Goal: Task Accomplishment & Management: Use online tool/utility

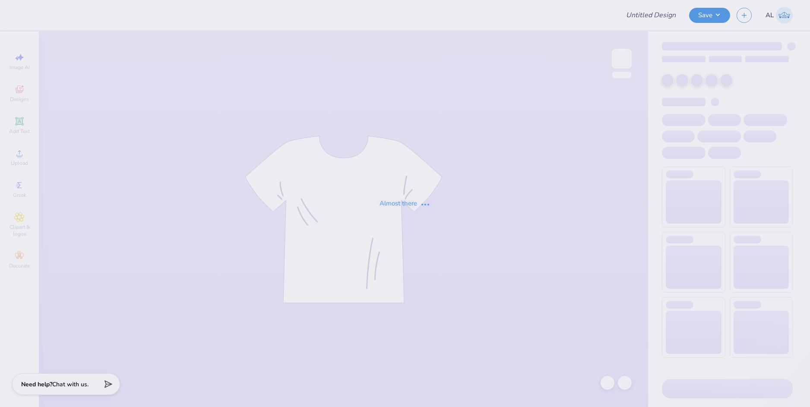
type input "Tridelt 2025"
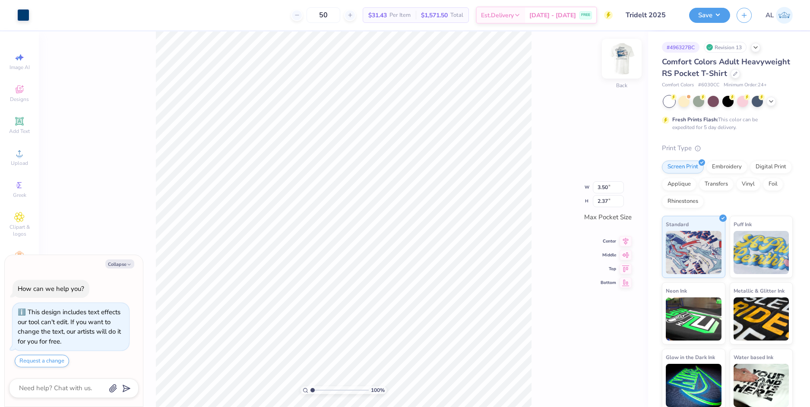
click at [625, 56] on img at bounding box center [621, 58] width 35 height 35
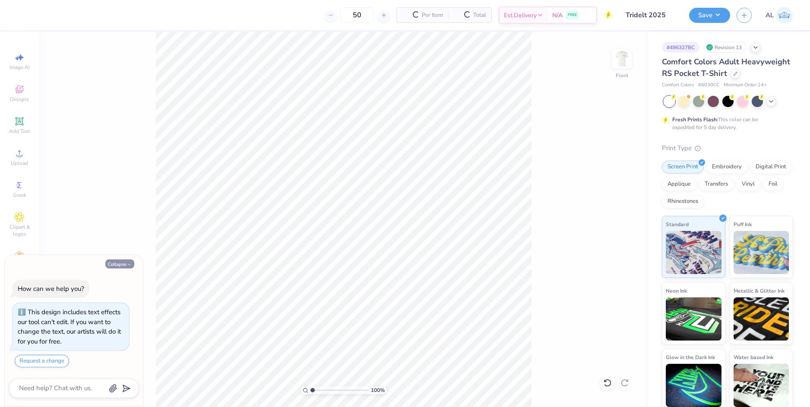
click at [119, 265] on button "Collapse" at bounding box center [119, 263] width 29 height 9
type textarea "x"
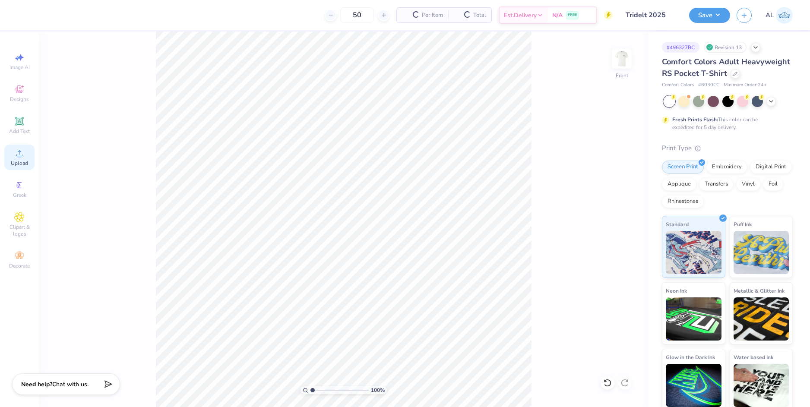
click at [25, 152] on div "Upload" at bounding box center [19, 157] width 30 height 25
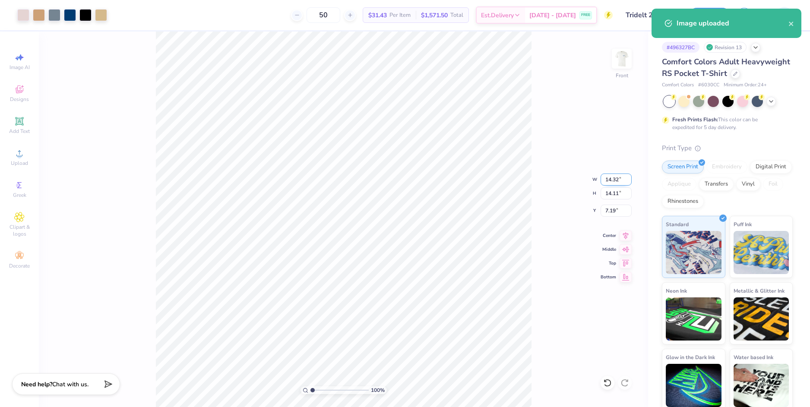
click at [616, 181] on input "14.32" at bounding box center [616, 180] width 31 height 12
click at [608, 205] on input "7.19" at bounding box center [616, 211] width 31 height 12
click at [609, 210] on input "7.19" at bounding box center [616, 211] width 31 height 12
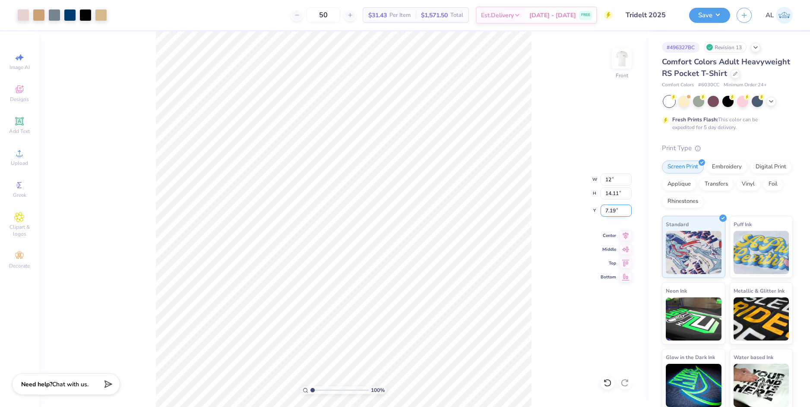
click at [609, 210] on input "7.19" at bounding box center [616, 211] width 31 height 12
type input "12.00"
type input "11.82"
click at [608, 208] on input "8.34" at bounding box center [616, 211] width 31 height 12
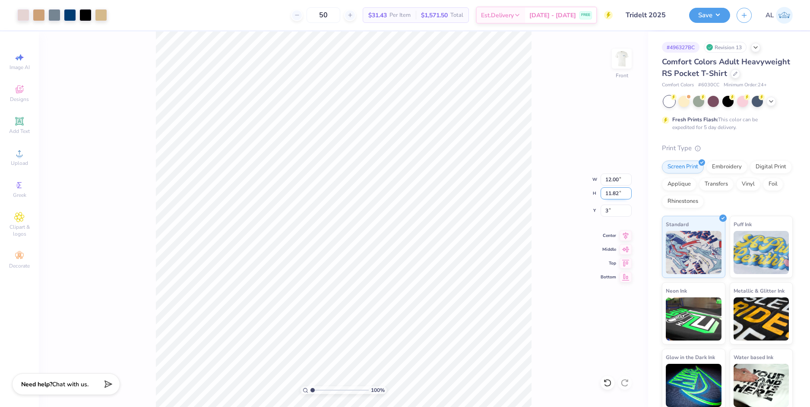
click at [614, 192] on input "11.82" at bounding box center [616, 193] width 31 height 12
type input "3.00"
click at [623, 59] on img at bounding box center [621, 58] width 35 height 35
click at [621, 62] on img at bounding box center [621, 58] width 35 height 35
click at [698, 12] on button "Save" at bounding box center [709, 13] width 41 height 15
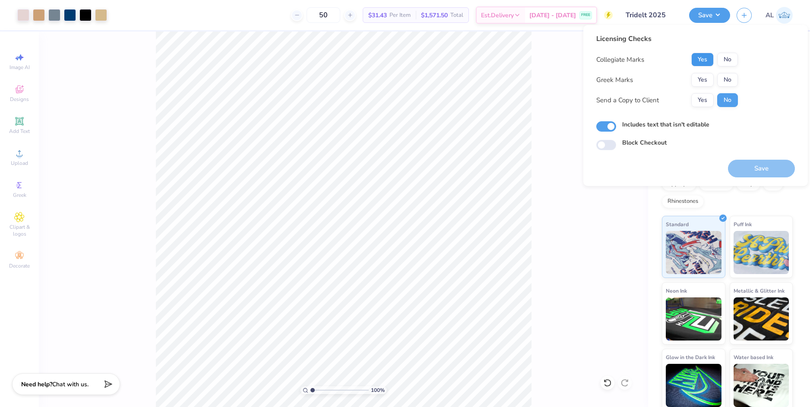
click at [698, 59] on button "Yes" at bounding box center [702, 60] width 22 height 14
click at [702, 78] on button "Yes" at bounding box center [702, 80] width 22 height 14
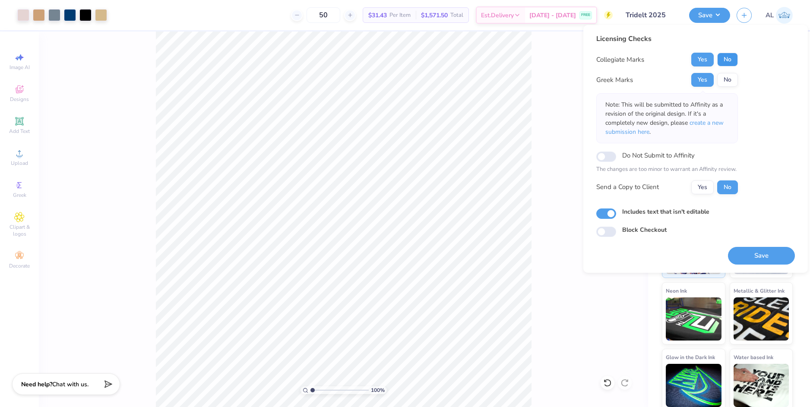
click at [720, 62] on button "No" at bounding box center [727, 60] width 21 height 14
click at [707, 188] on button "Yes" at bounding box center [702, 187] width 22 height 14
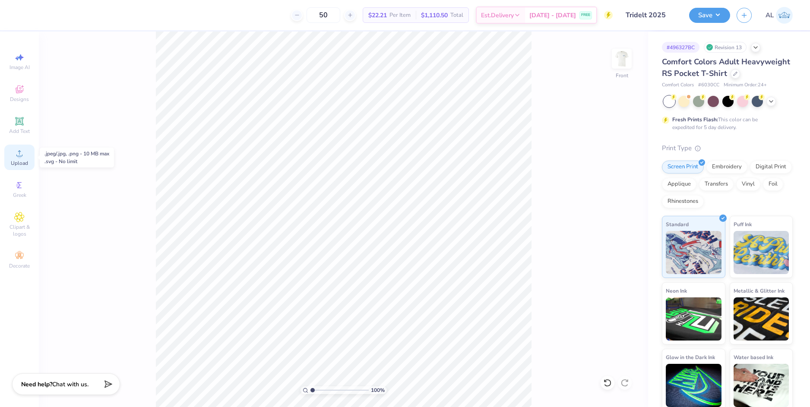
click at [19, 155] on icon at bounding box center [19, 153] width 6 height 6
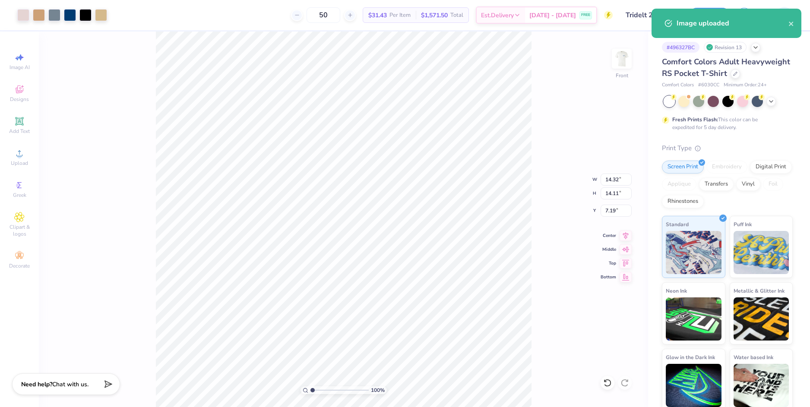
type input "3.12"
click at [325, 388] on input "range" at bounding box center [339, 390] width 58 height 8
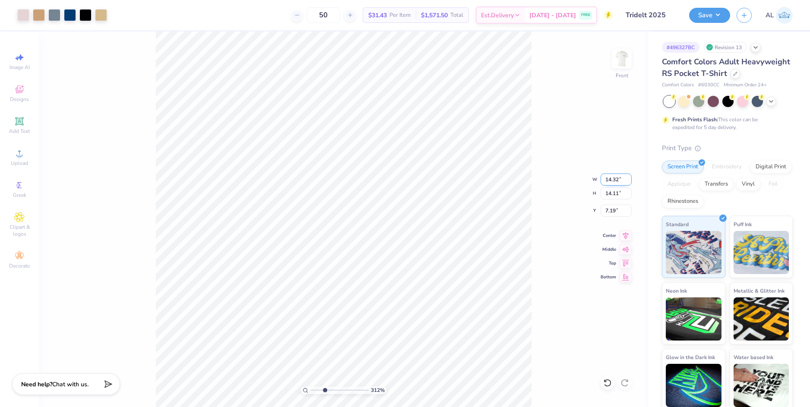
click at [608, 179] on input "14.32" at bounding box center [616, 180] width 31 height 12
type input "12.00"
type input "11.82"
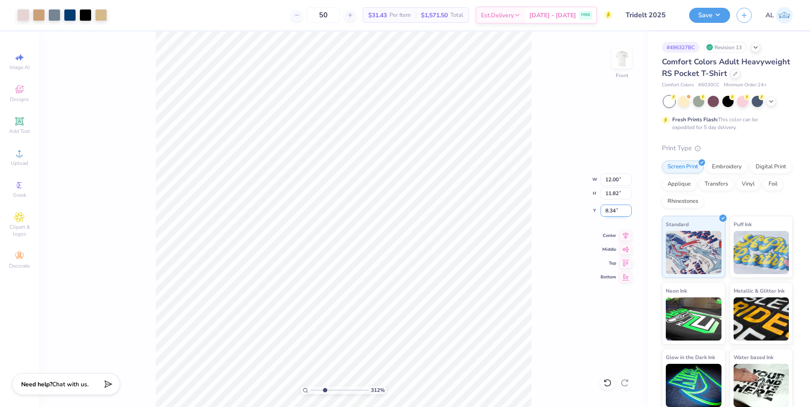
click at [604, 214] on input "8.34" at bounding box center [616, 211] width 31 height 12
click at [618, 190] on input "11.82" at bounding box center [616, 193] width 31 height 12
type input "3.00"
drag, startPoint x: 617, startPoint y: 191, endPoint x: 306, endPoint y: 387, distance: 368.3
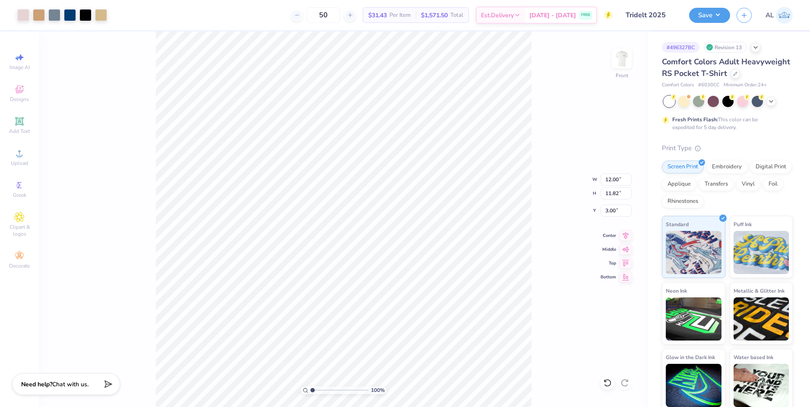
type input "1"
click at [310, 387] on input "range" at bounding box center [339, 390] width 58 height 8
click at [703, 15] on button "Save" at bounding box center [709, 13] width 41 height 15
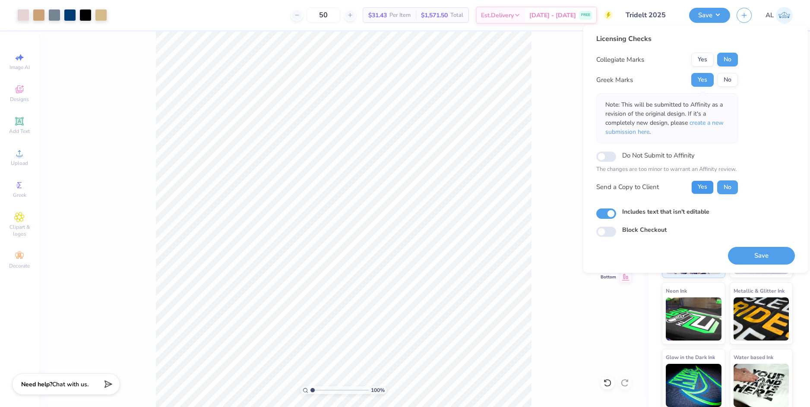
click at [708, 187] on button "Yes" at bounding box center [702, 187] width 22 height 14
click at [753, 256] on button "Save" at bounding box center [761, 256] width 67 height 18
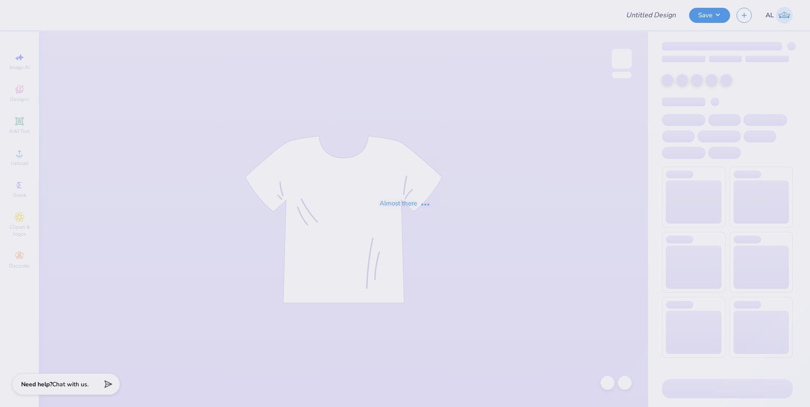
type input "pek recruitment tees"
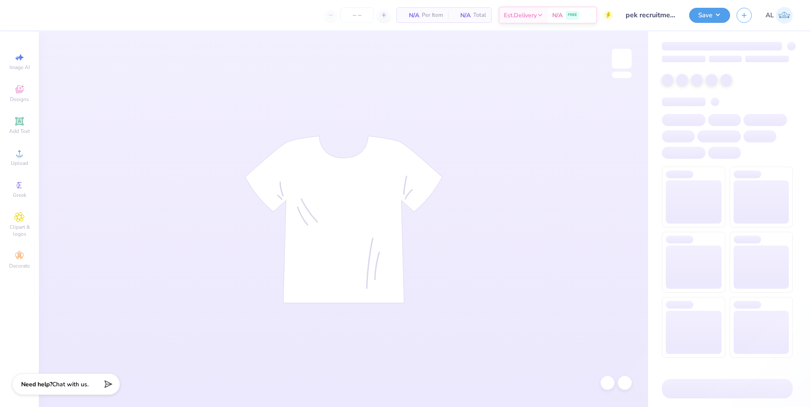
type input "50"
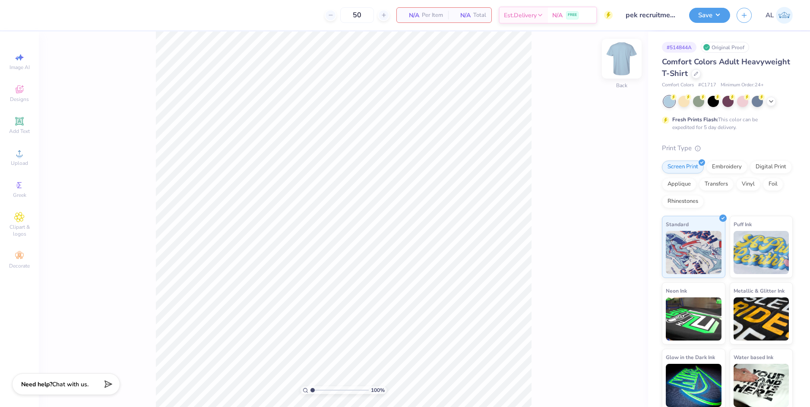
click at [625, 57] on img at bounding box center [621, 58] width 35 height 35
drag, startPoint x: 17, startPoint y: 130, endPoint x: 23, endPoint y: 111, distance: 19.5
click at [23, 111] on div "Image AI Designs Add Text Upload Greek Clipart & logos Decorate" at bounding box center [19, 161] width 30 height 224
click at [22, 90] on icon at bounding box center [19, 89] width 10 height 10
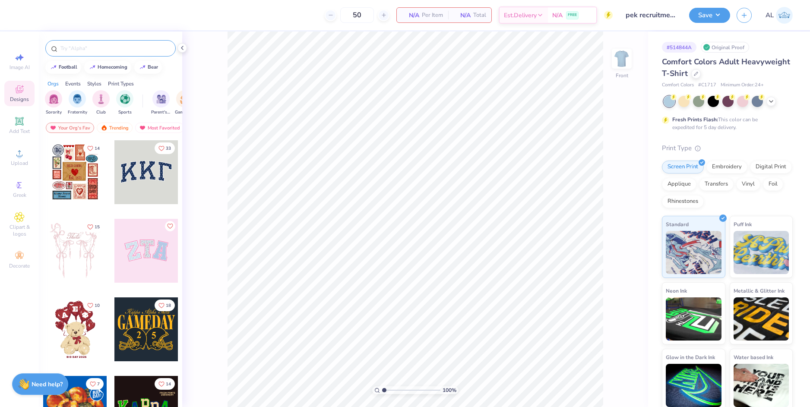
click at [90, 48] on input "text" at bounding box center [115, 48] width 111 height 9
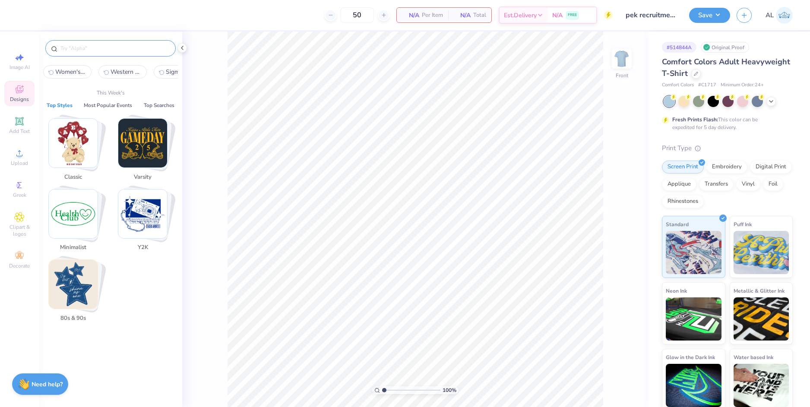
paste input "Cute Truck Pup PR Shirt"
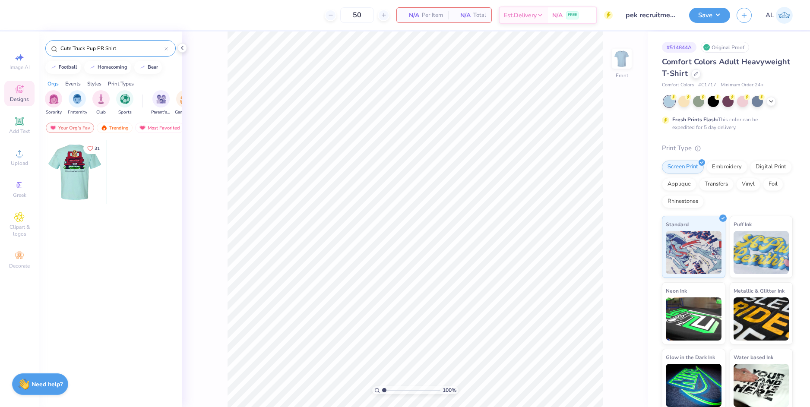
type input "Cute Truck Pup PR Shirt"
click at [79, 166] on div at bounding box center [75, 172] width 64 height 64
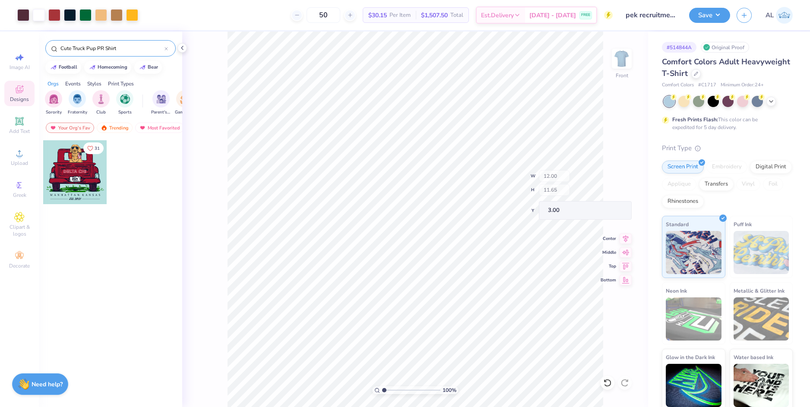
type input "4.72"
type input "0.69"
type input "8.32"
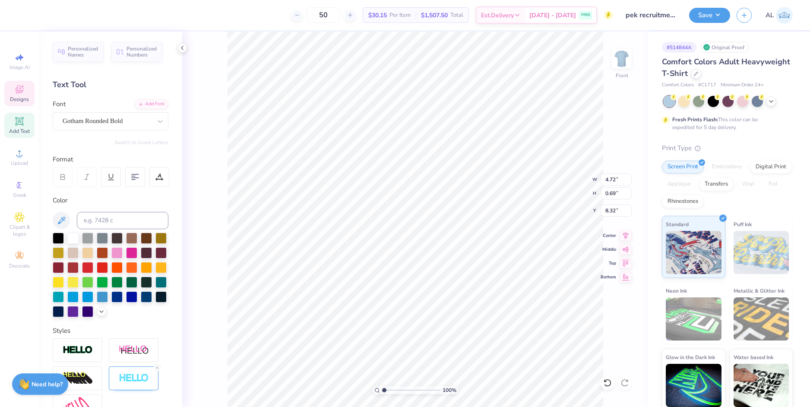
scroll to position [7, 2]
type input "2.38"
click at [392, 390] on input "range" at bounding box center [411, 390] width 58 height 8
type textarea "D"
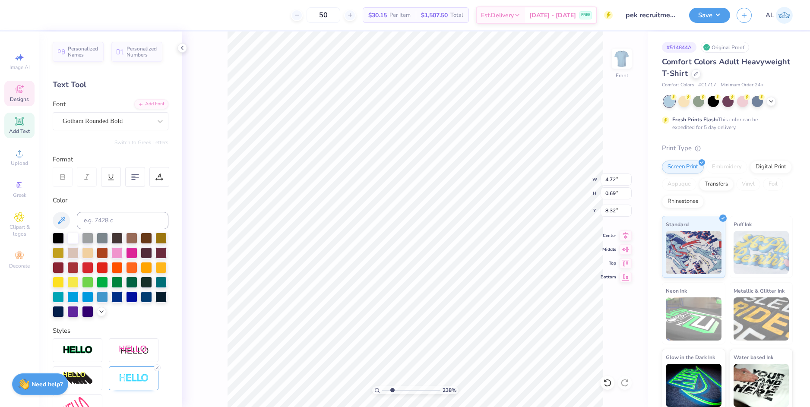
paste textarea "Phi Epsilon Kappa"
type textarea "Phi Epsilon Kappa"
type input "9.89"
type input "8.75"
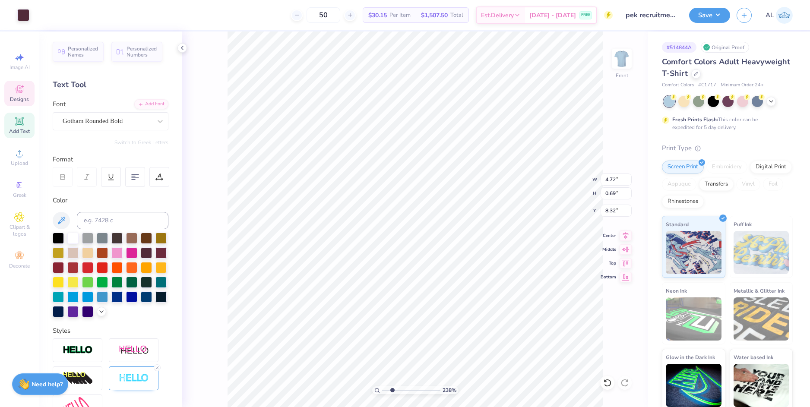
type input "4.01"
type input "8.02"
type input "0.83"
type input "8.31"
type input "6.30"
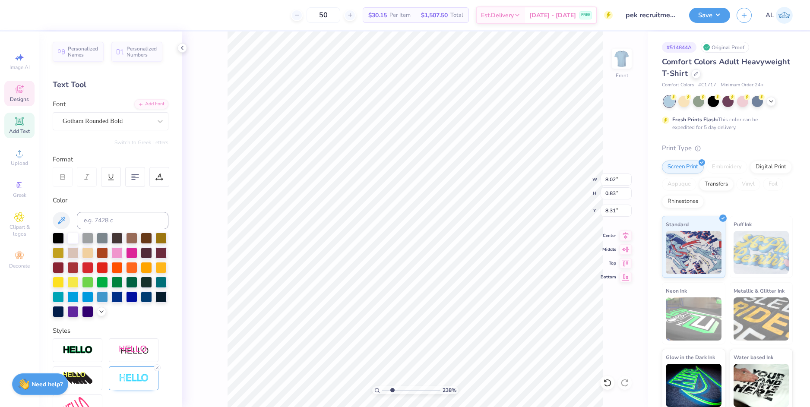
type input "0.65"
type input "8.49"
type input "5.44"
type input "0.57"
type input "8.41"
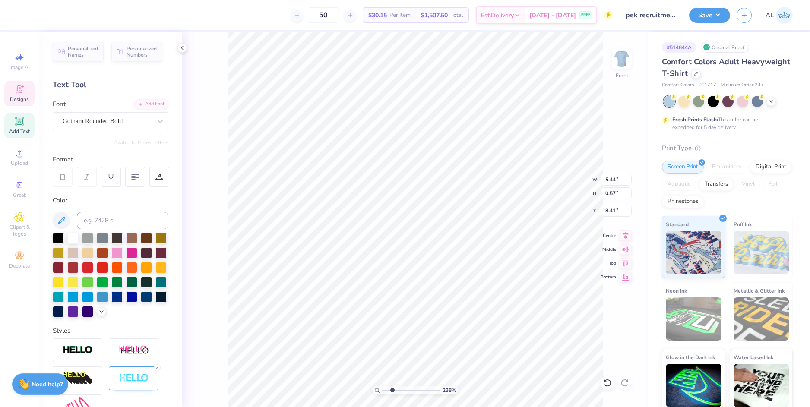
type input "5.14"
type input "0.53"
type input "8.44"
type input "5.05"
type input "0.52"
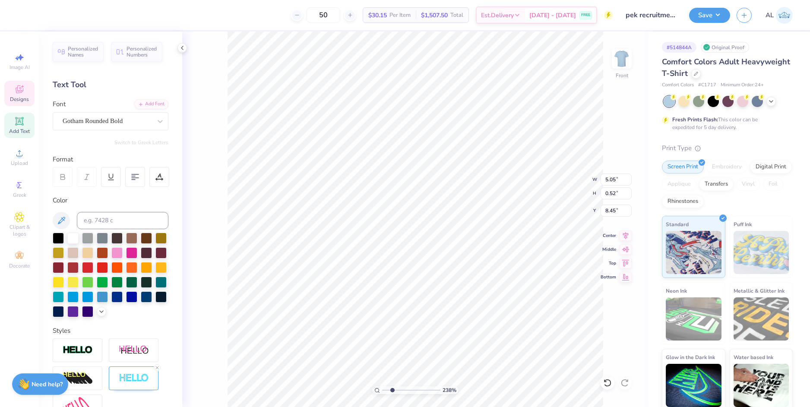
type input "8.43"
drag, startPoint x: 393, startPoint y: 389, endPoint x: 382, endPoint y: 387, distance: 11.4
type input "1"
click at [382, 387] on input "range" at bounding box center [411, 390] width 58 height 8
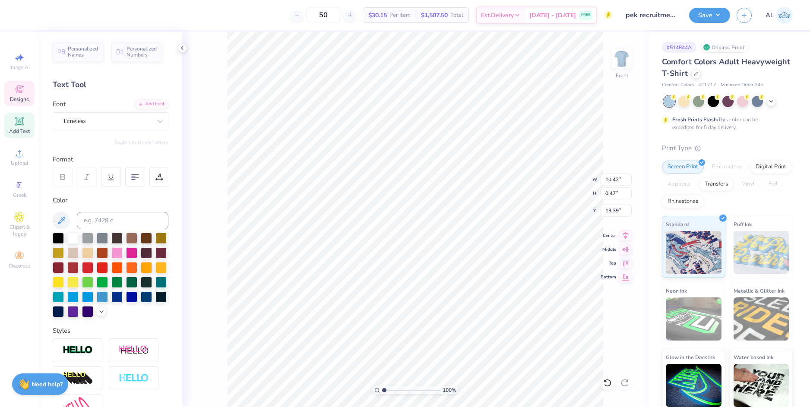
paste textarea "NEWARK, DELAWARE"
type textarea "N E W A R K, DELAWARE"
type input "2.83"
click at [395, 393] on input "range" at bounding box center [411, 390] width 58 height 8
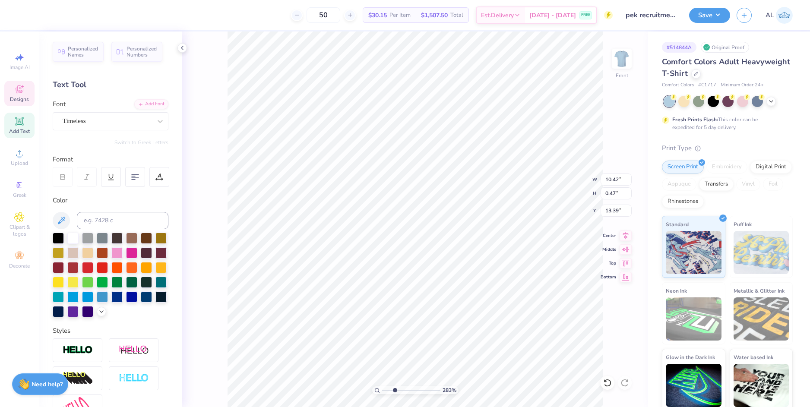
scroll to position [7, 6]
type textarea "N E W A R K, D E L A W A R E"
click at [625, 234] on icon at bounding box center [626, 234] width 12 height 10
type input "2.49"
type input "0.40"
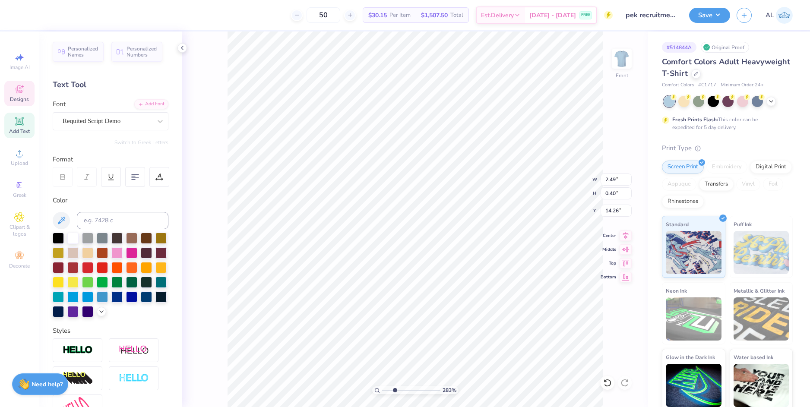
type input "14.26"
type textarea "Fall Recruitment 2025"
type input "10.39"
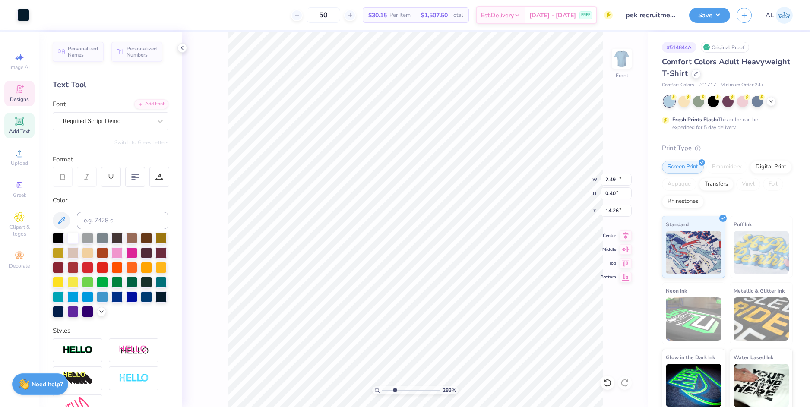
type input "0.04"
type input "14.42"
drag, startPoint x: 394, startPoint y: 390, endPoint x: 388, endPoint y: 389, distance: 5.7
type input "1.71"
click at [388, 389] on input "range" at bounding box center [411, 390] width 58 height 8
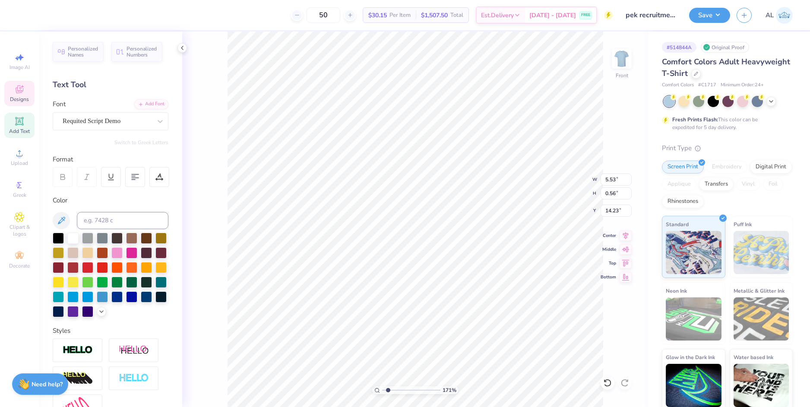
type input "10.39"
type input "0.04"
type input "14.42"
type input "14.47"
type input "15.57"
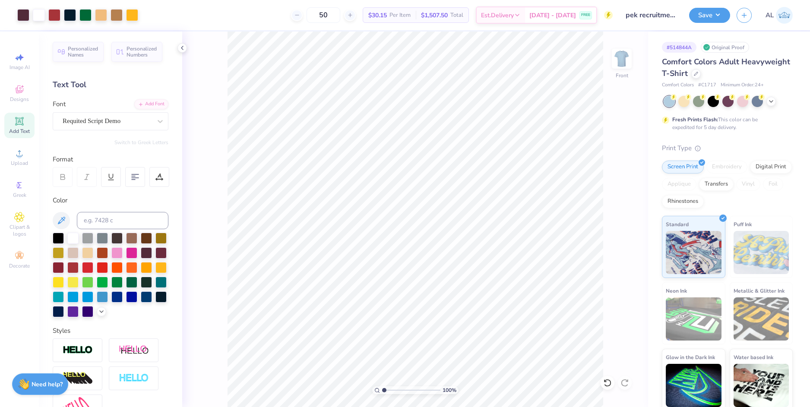
drag, startPoint x: 388, startPoint y: 391, endPoint x: 371, endPoint y: 391, distance: 16.8
click at [382, 391] on input "range" at bounding box center [411, 390] width 58 height 8
click at [399, 389] on input "range" at bounding box center [411, 390] width 58 height 8
drag, startPoint x: 400, startPoint y: 389, endPoint x: 359, endPoint y: 394, distance: 40.8
click at [382, 394] on input "range" at bounding box center [411, 390] width 58 height 8
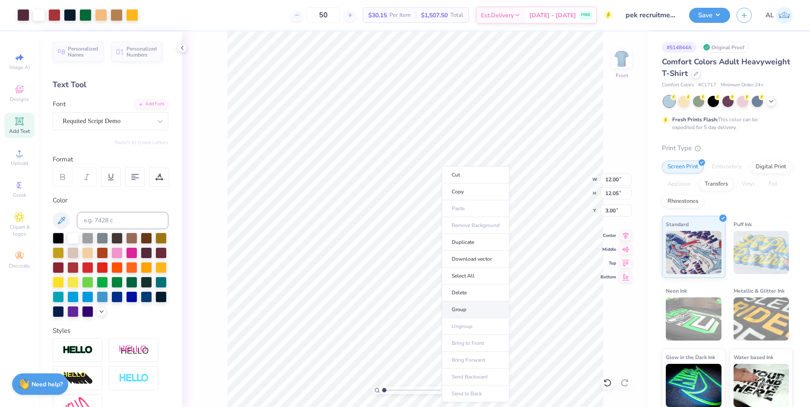
click at [472, 307] on li "Group" at bounding box center [476, 309] width 68 height 17
click at [473, 258] on li "Download vector" at bounding box center [469, 257] width 68 height 17
type input "3.5"
click at [399, 389] on input "range" at bounding box center [411, 390] width 58 height 8
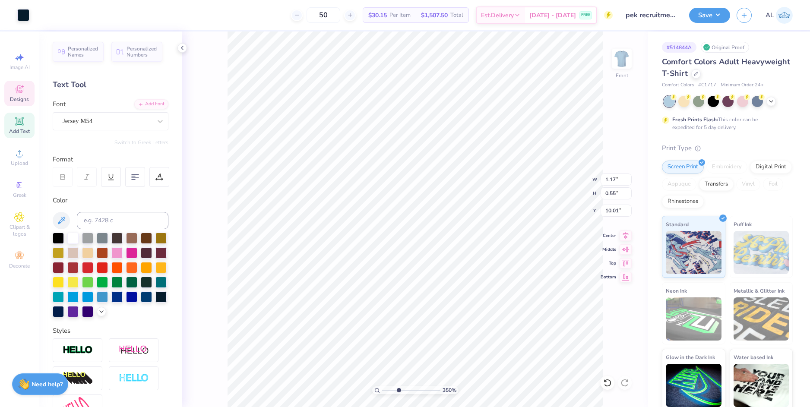
type input "1.17"
type input "0.55"
type input "10.01"
type textarea "2025"
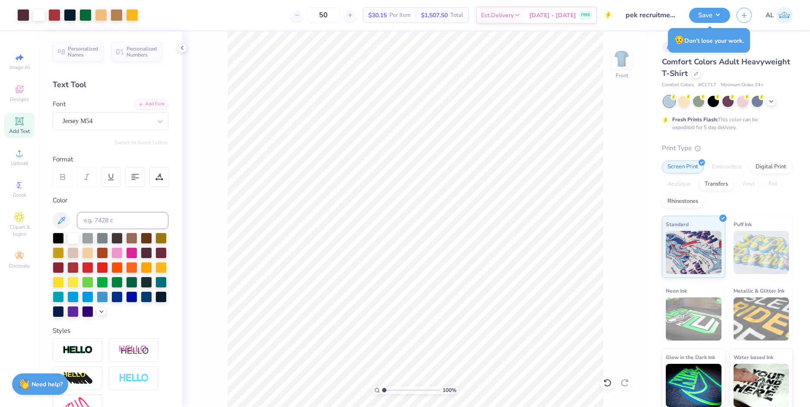
drag, startPoint x: 218, startPoint y: 253, endPoint x: 383, endPoint y: 390, distance: 214.9
type input "1"
click at [383, 390] on input "range" at bounding box center [411, 390] width 58 height 8
click at [468, 297] on li "Group" at bounding box center [471, 301] width 68 height 17
click at [506, 247] on li "Download vector" at bounding box center [483, 249] width 68 height 17
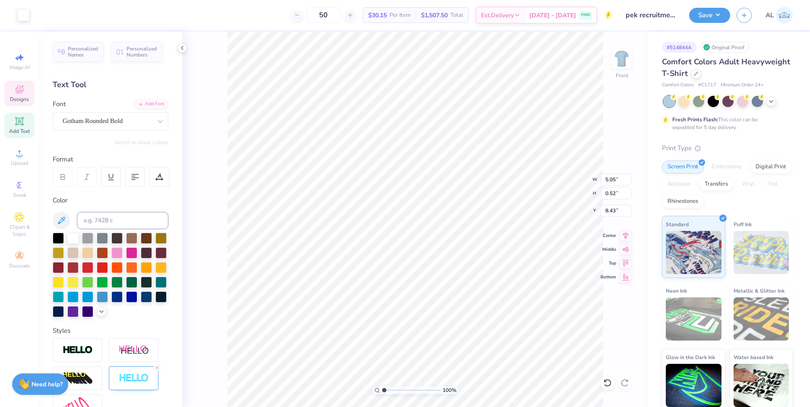
type input "5.05"
type input "0.52"
type input "8.43"
type textarea "P"
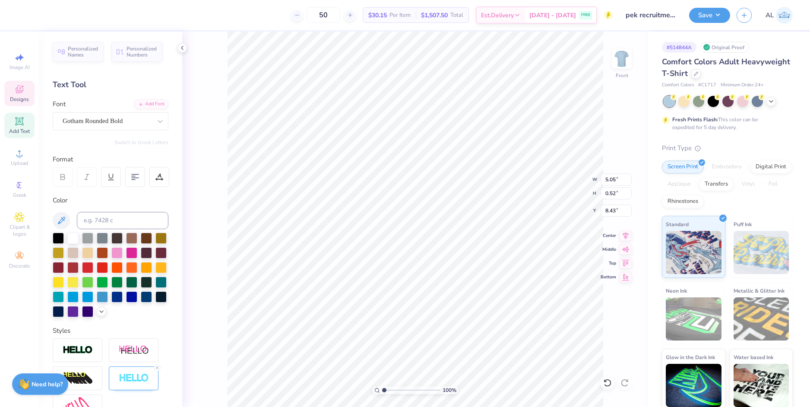
scroll to position [7, 1]
paste textarea "PHI EPSILON KAPPA"
type textarea "PHI EPSILON KAPPA"
type input "2.45"
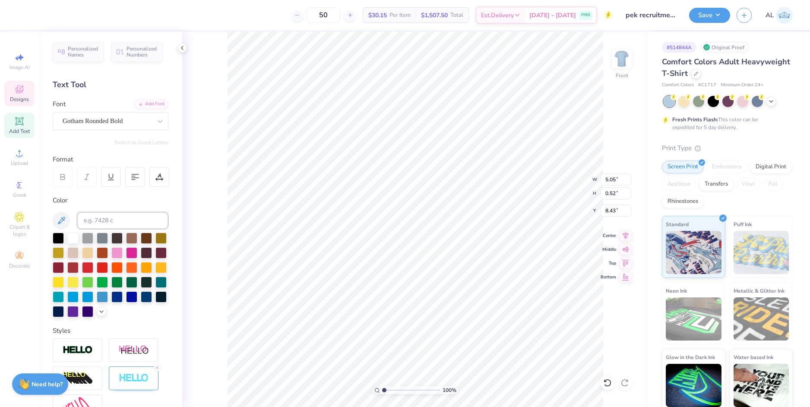
click at [392, 390] on input "range" at bounding box center [411, 390] width 58 height 8
type input "5.13"
type input "0.38"
click at [203, 100] on div "245 % Front W 5.13 5.13 " H 0.38 0.38 " Y 8.53 8.53 " Center Middle Top Bottom" at bounding box center [415, 220] width 466 height 376
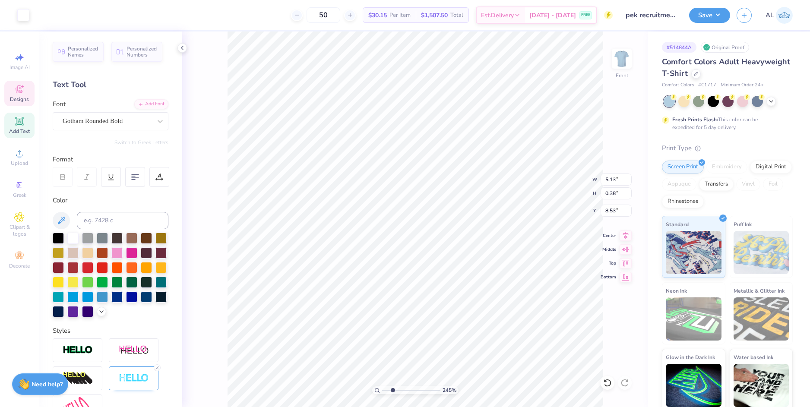
scroll to position [7, 1]
click at [627, 156] on div "245 % Front W 5.13 5.13 " H 0.38 0.38 " Y 8.53 8.53 " Center Middle Top Bottom" at bounding box center [415, 220] width 466 height 376
click at [617, 142] on div "245 % Front W 5.13 5.13 " H 0.38 0.38 " Y 8.53 8.53 " Center Middle Top Bottom" at bounding box center [415, 220] width 466 height 376
type input "8.50"
click at [494, 247] on li "Download vector" at bounding box center [501, 243] width 68 height 17
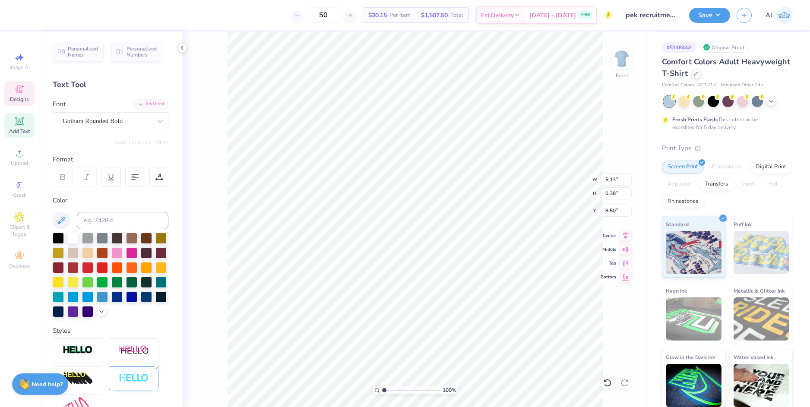
drag, startPoint x: 394, startPoint y: 391, endPoint x: 383, endPoint y: 391, distance: 10.4
type input "1"
click at [383, 391] on input "range" at bounding box center [411, 390] width 58 height 8
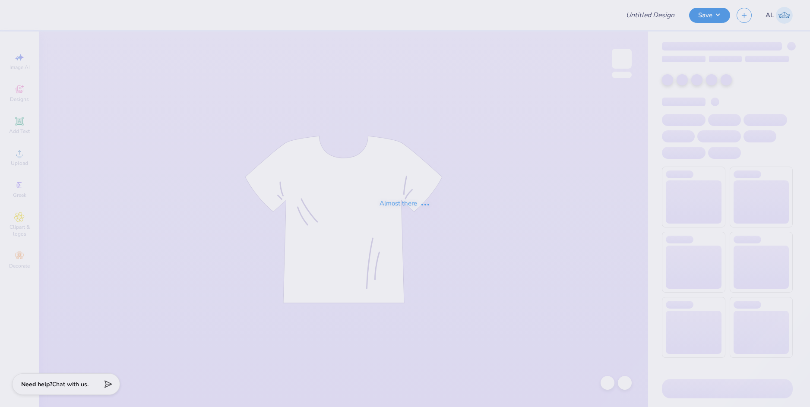
type input "pek recruitment tees"
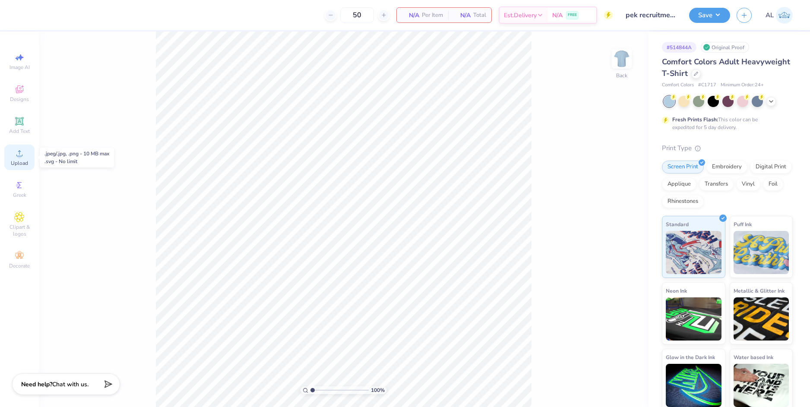
click at [22, 160] on span "Upload" at bounding box center [19, 163] width 17 height 7
click at [20, 153] on icon at bounding box center [19, 153] width 10 height 10
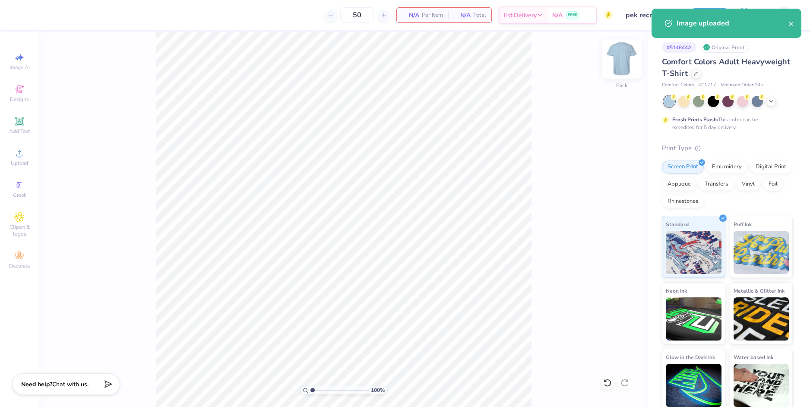
click at [627, 73] on div "Back" at bounding box center [622, 64] width 20 height 31
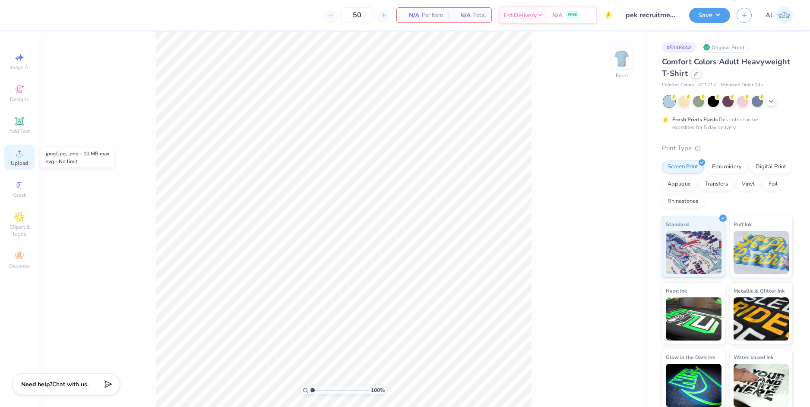
click at [22, 156] on icon at bounding box center [19, 153] width 6 height 6
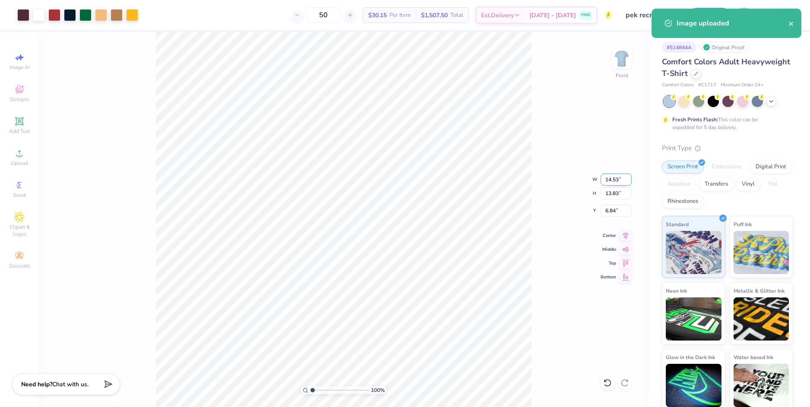
click at [608, 183] on input "14.53" at bounding box center [616, 180] width 31 height 12
click at [607, 208] on input "6.84" at bounding box center [616, 211] width 31 height 12
type input "12.00"
type input "11.42"
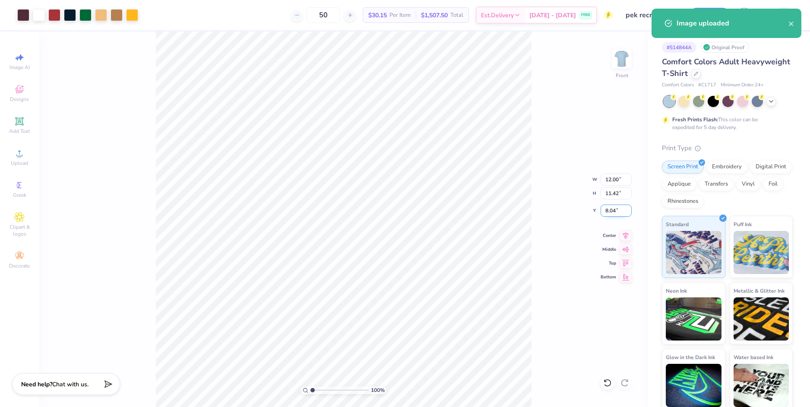
click at [607, 210] on input "8.04" at bounding box center [616, 211] width 31 height 12
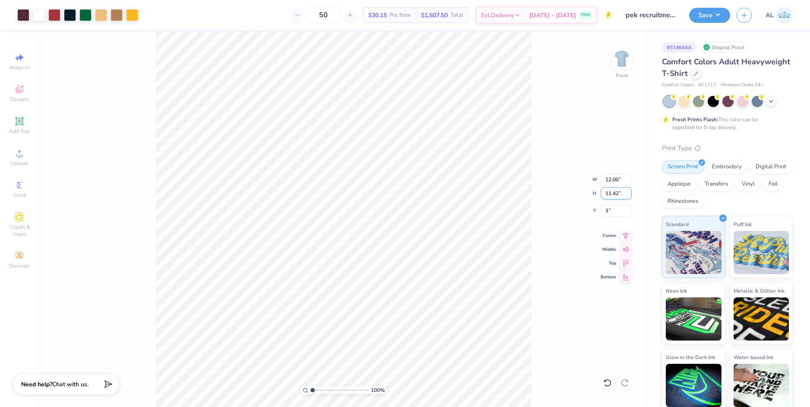
click at [609, 192] on input "11.42" at bounding box center [616, 193] width 31 height 12
type input "3.00"
click at [629, 57] on img at bounding box center [621, 58] width 35 height 35
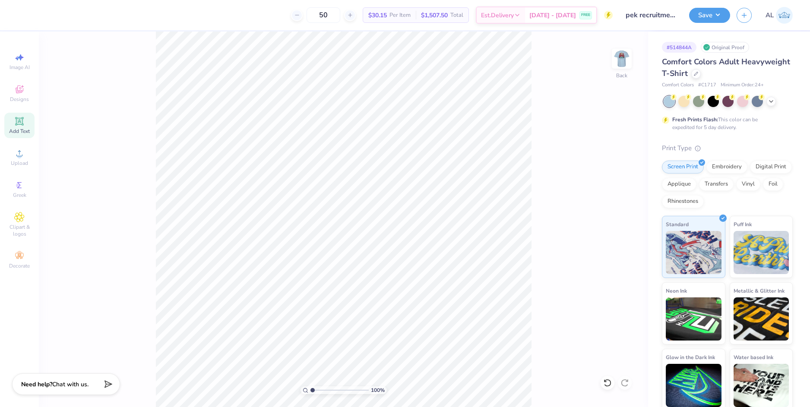
click at [21, 129] on span "Add Text" at bounding box center [19, 131] width 21 height 7
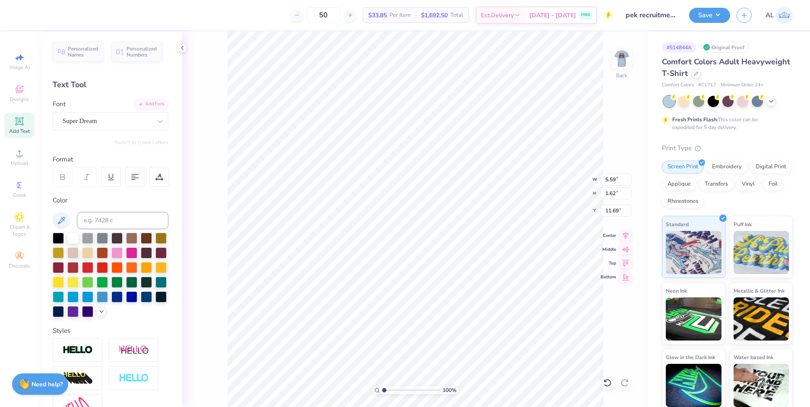
scroll to position [7, 1]
click at [182, 47] on icon at bounding box center [182, 47] width 7 height 7
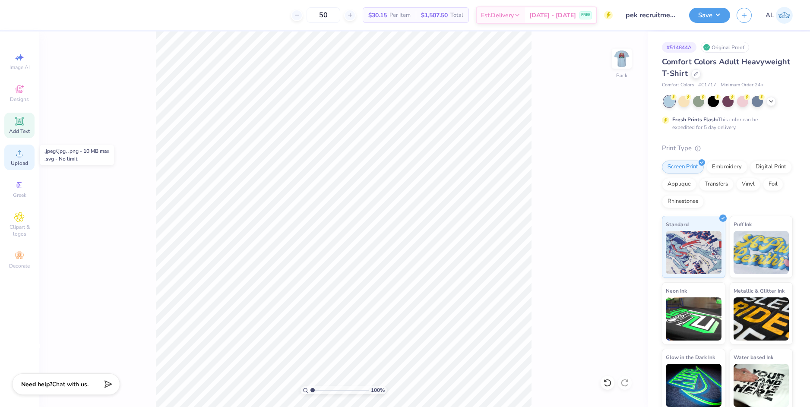
click at [26, 161] on span "Upload" at bounding box center [19, 163] width 17 height 7
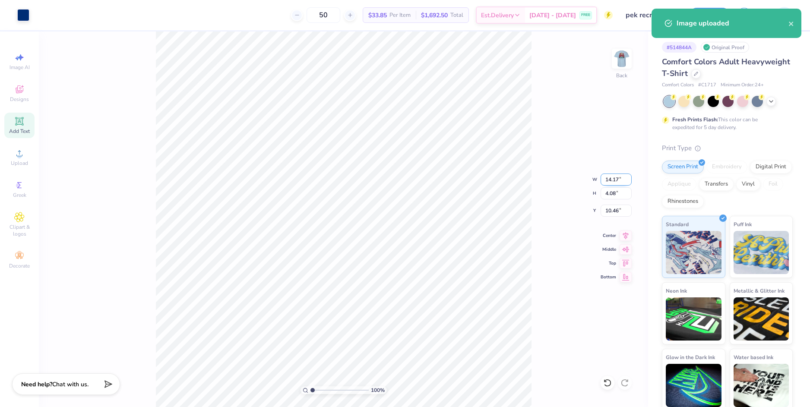
click at [612, 176] on input "14.17" at bounding box center [616, 180] width 31 height 12
click at [613, 176] on input "14.17" at bounding box center [616, 180] width 31 height 12
type input "3.50"
type input "1.01"
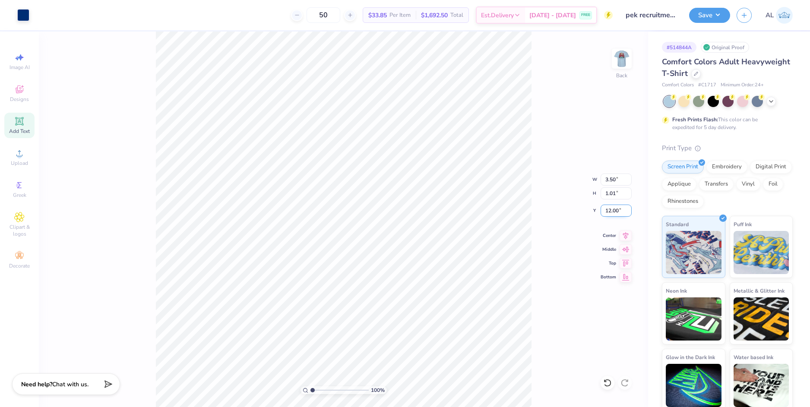
click at [604, 211] on input "12.00" at bounding box center [616, 211] width 31 height 12
click at [608, 196] on input "1.01" at bounding box center [616, 193] width 31 height 12
type input "3.00"
click at [623, 64] on img at bounding box center [621, 58] width 35 height 35
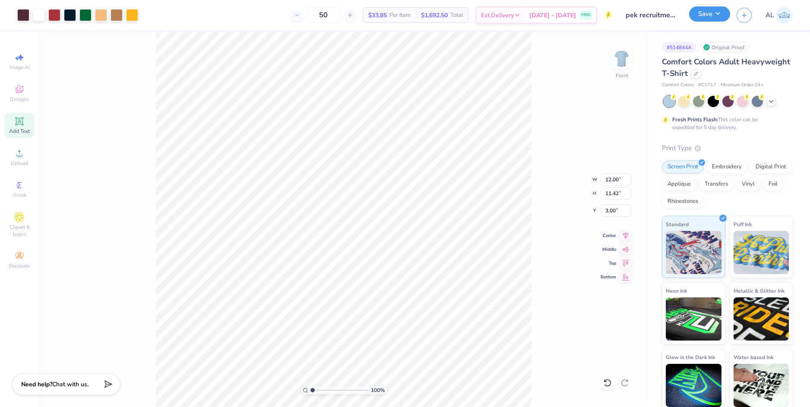
click at [712, 13] on button "Save" at bounding box center [709, 13] width 41 height 15
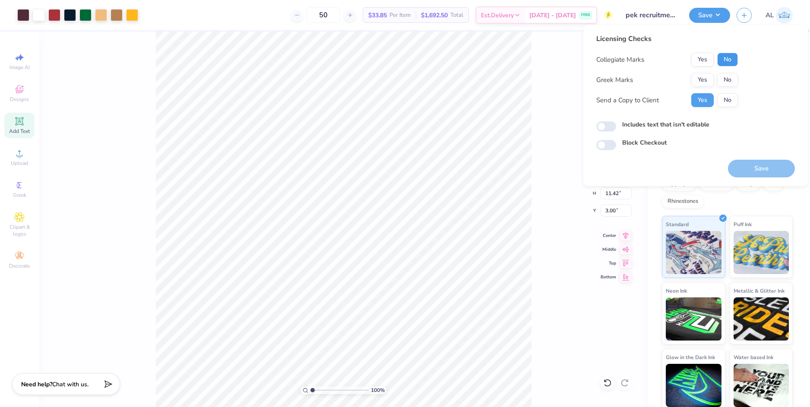
click at [723, 60] on button "No" at bounding box center [727, 60] width 21 height 14
click at [728, 82] on button "No" at bounding box center [727, 80] width 21 height 14
click at [759, 169] on button "Save" at bounding box center [761, 169] width 67 height 18
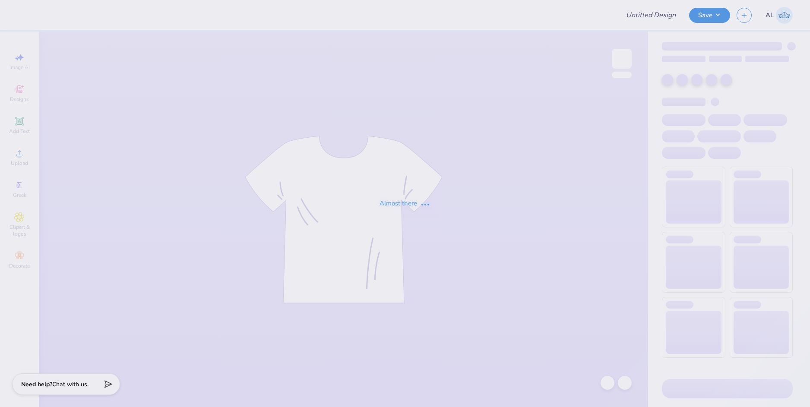
type input "tchi parents weekend shirt"
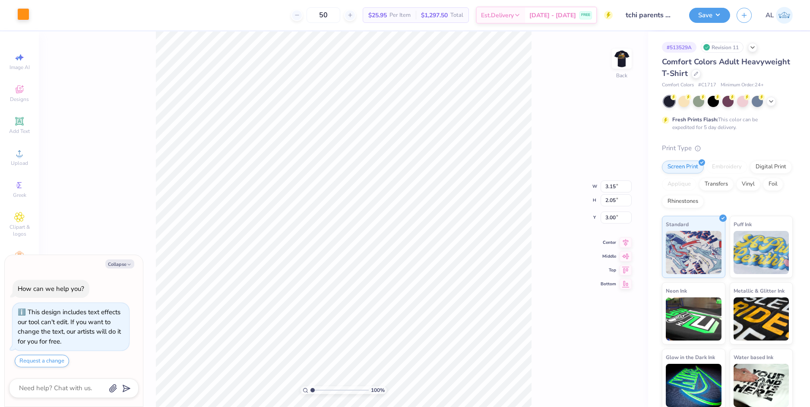
click at [23, 15] on div at bounding box center [23, 14] width 12 height 12
type textarea "x"
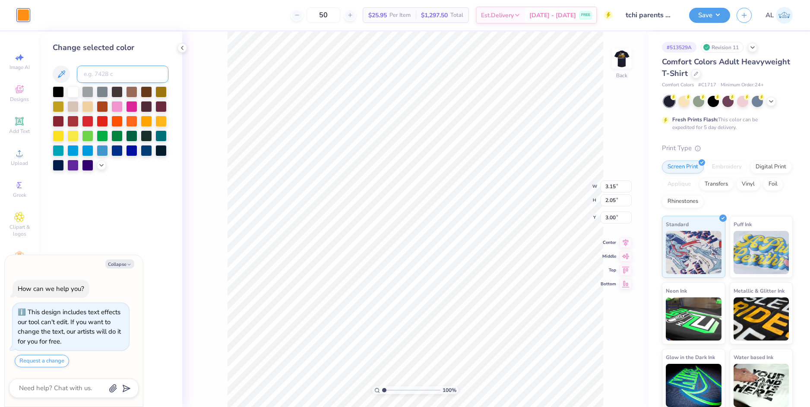
click at [98, 74] on input at bounding box center [123, 74] width 92 height 17
type input "158"
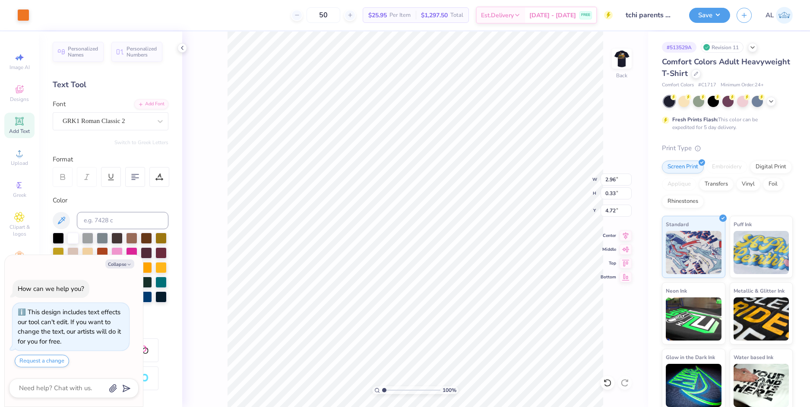
type textarea "x"
click at [104, 220] on input at bounding box center [123, 220] width 92 height 17
type input "158"
click at [468, 272] on li "Group" at bounding box center [461, 268] width 68 height 17
click at [627, 235] on icon at bounding box center [626, 234] width 12 height 10
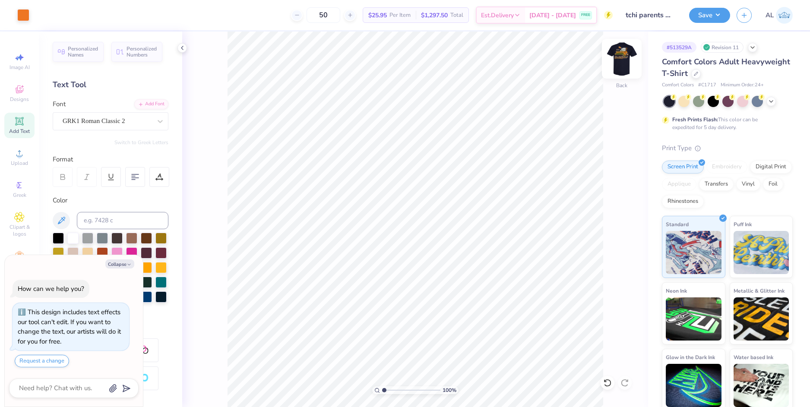
click at [626, 60] on img at bounding box center [621, 58] width 35 height 35
click at [178, 49] on div at bounding box center [181, 47] width 9 height 9
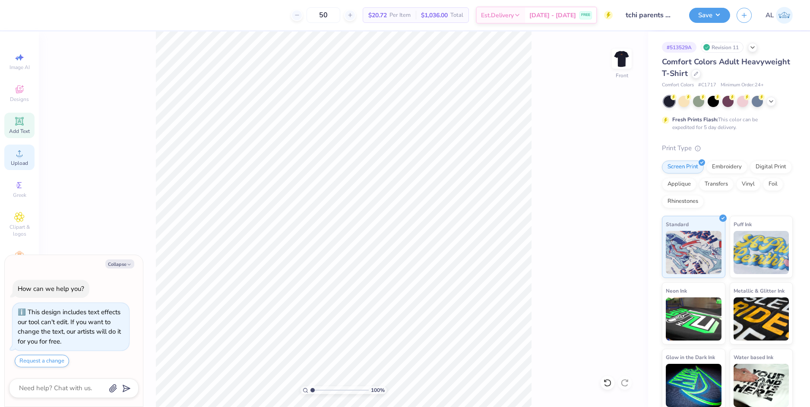
click at [24, 161] on span "Upload" at bounding box center [19, 163] width 17 height 7
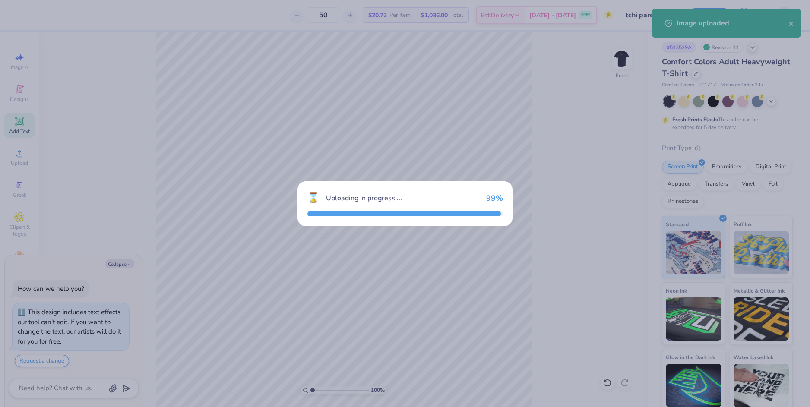
type textarea "x"
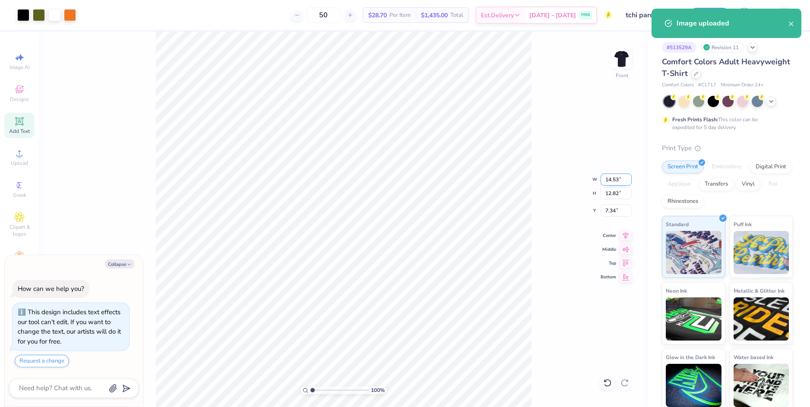
click at [607, 181] on input "14.53" at bounding box center [616, 180] width 31 height 12
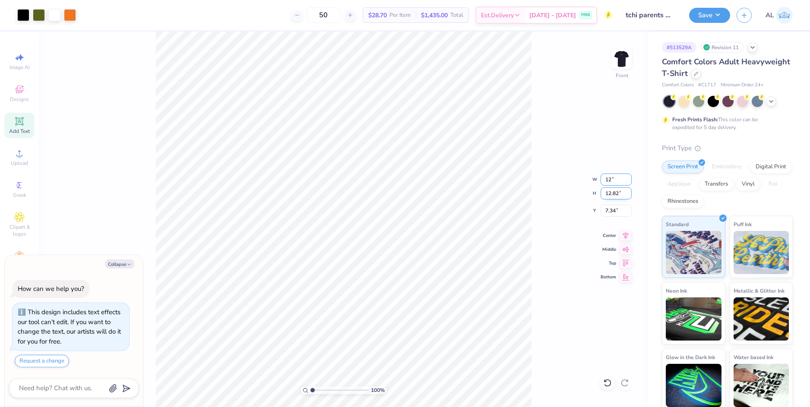
type input "12"
click at [610, 193] on input "12.82" at bounding box center [616, 193] width 31 height 12
type textarea "x"
type input "12.00"
type input "10.59"
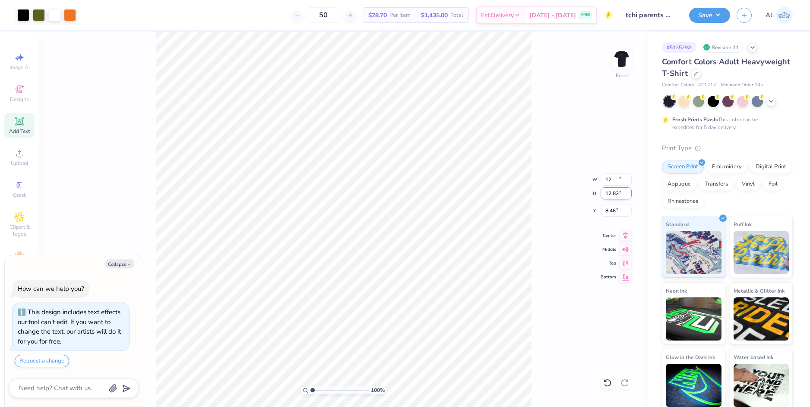
type input "8.46"
click at [611, 178] on input "12.00" at bounding box center [616, 180] width 31 height 12
type input "12.5"
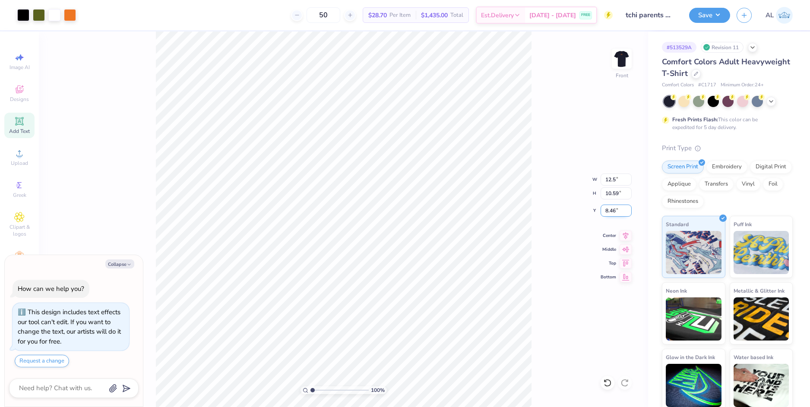
click at [612, 210] on input "8.46" at bounding box center [616, 211] width 31 height 12
click at [610, 210] on input "8.46" at bounding box center [616, 211] width 31 height 12
type textarea "x"
type input "12.50"
type input "11.03"
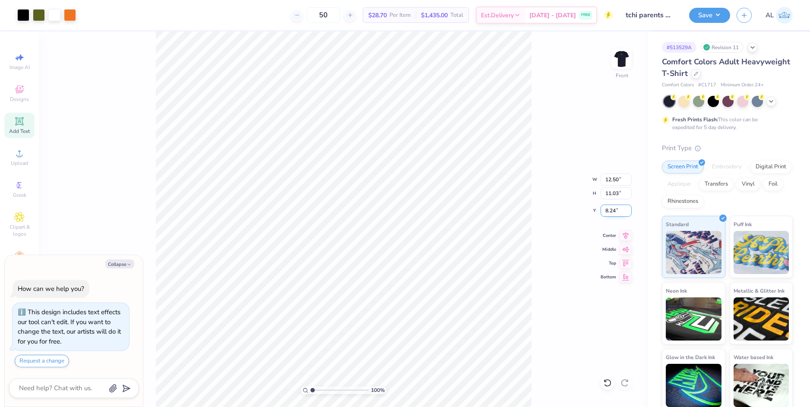
click at [610, 210] on input "8.24" at bounding box center [616, 211] width 31 height 12
type input "3"
click at [608, 195] on input "11.03" at bounding box center [616, 193] width 31 height 12
type textarea "x"
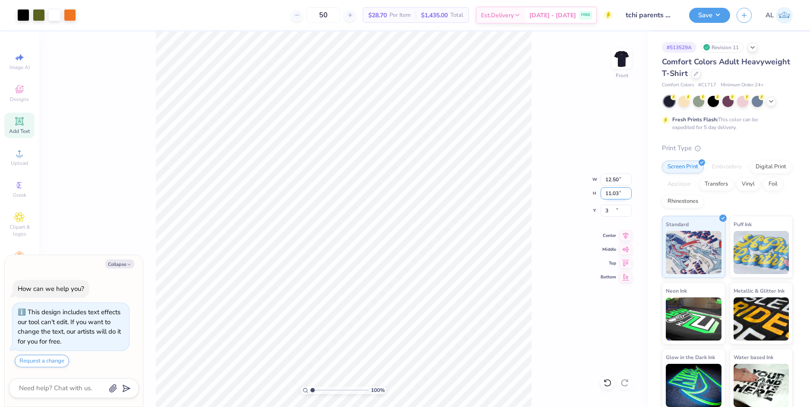
type input "3.00"
click at [619, 66] on img at bounding box center [621, 58] width 35 height 35
click at [616, 60] on img at bounding box center [621, 58] width 35 height 35
click at [616, 59] on img at bounding box center [621, 58] width 35 height 35
click at [718, 22] on div "Save" at bounding box center [709, 15] width 41 height 15
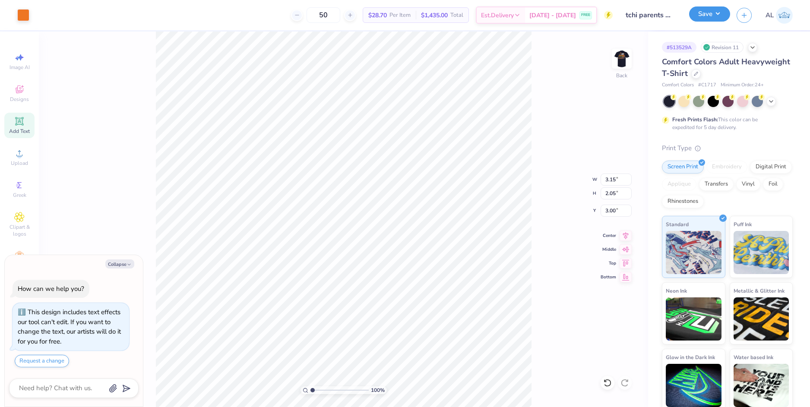
click at [717, 17] on button "Save" at bounding box center [709, 13] width 41 height 15
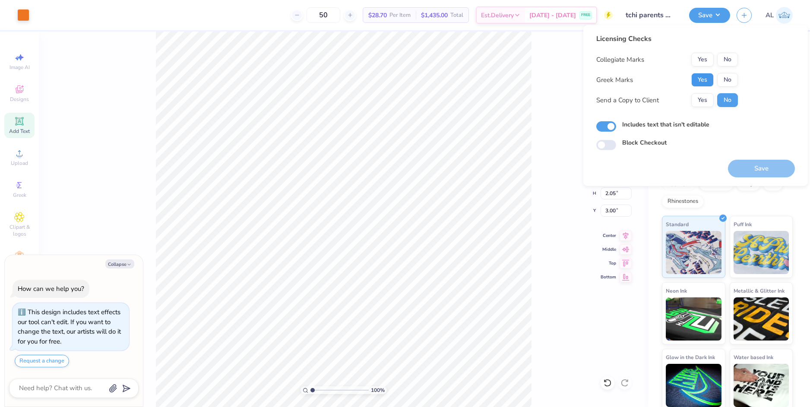
click at [703, 79] on button "Yes" at bounding box center [702, 80] width 22 height 14
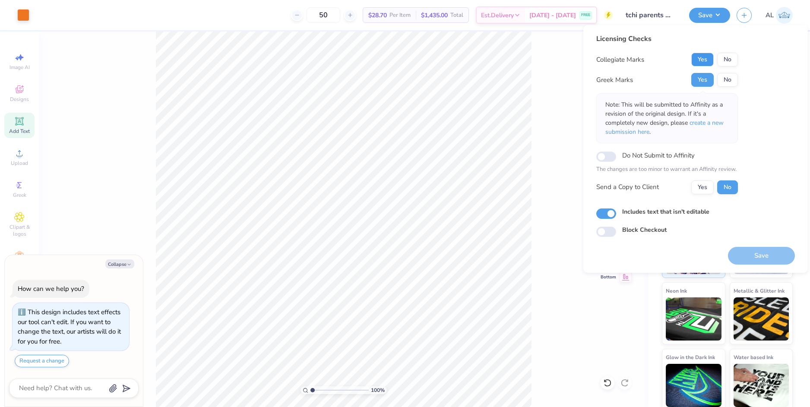
click at [702, 64] on button "Yes" at bounding box center [702, 60] width 22 height 14
click at [700, 187] on button "Yes" at bounding box center [702, 187] width 22 height 14
click at [756, 255] on button "Save" at bounding box center [761, 256] width 67 height 18
type textarea "x"
